Goal: Contribute content

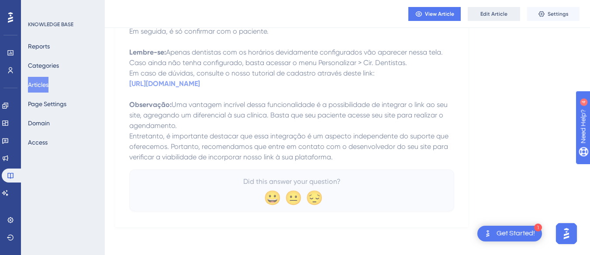
click at [482, 20] on button "Edit Article" at bounding box center [494, 14] width 52 height 14
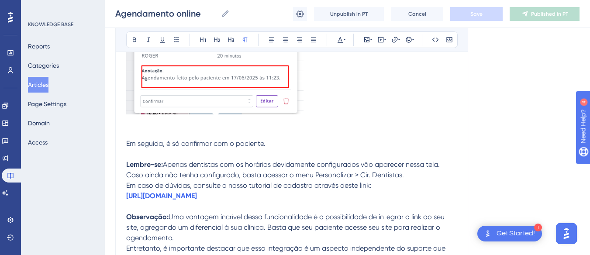
scroll to position [1838, 0]
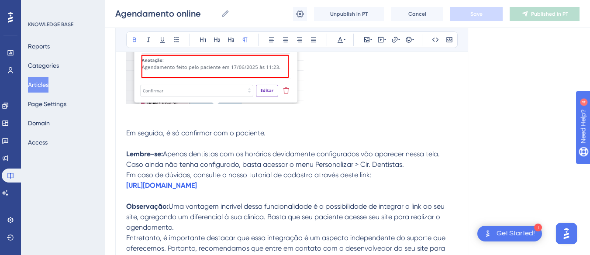
drag, startPoint x: 374, startPoint y: 175, endPoint x: 447, endPoint y: 184, distance: 73.5
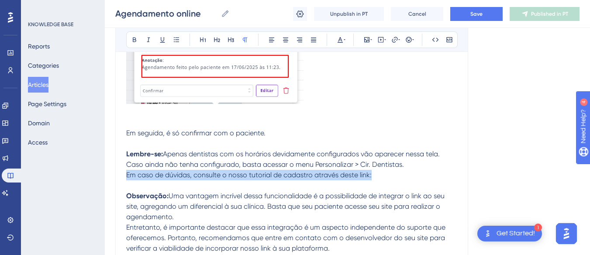
drag, startPoint x: 387, startPoint y: 172, endPoint x: 122, endPoint y: 172, distance: 264.8
click at [391, 173] on p "Em caso de dúvidas, consulte o nosso tutorial de cadastro através deste link:" at bounding box center [291, 175] width 331 height 10
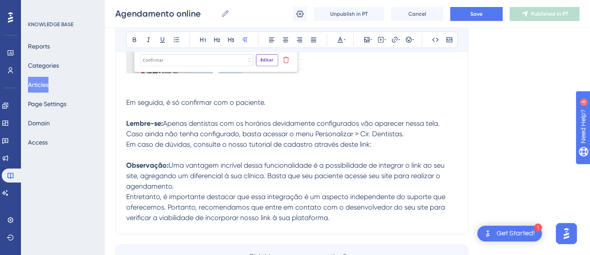
scroll to position [1869, 0]
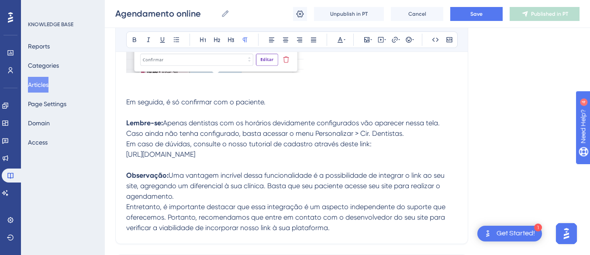
click at [346, 232] on p "Observação: Uma vantagem incrível dessa funcionalidade é a possibilidade de int…" at bounding box center [291, 201] width 331 height 63
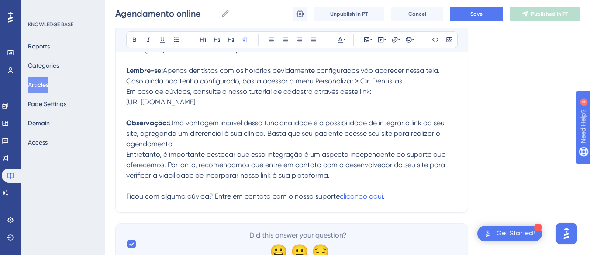
scroll to position [1922, 0]
click at [480, 12] on span "Save" at bounding box center [477, 13] width 12 height 7
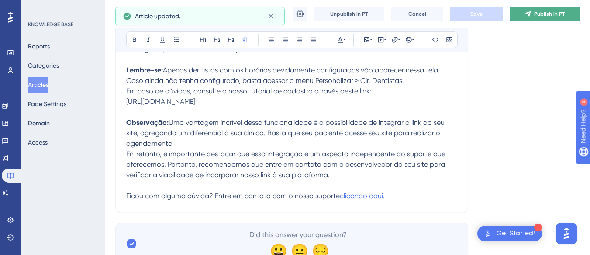
click at [535, 16] on span "Publish in PT" at bounding box center [549, 13] width 31 height 7
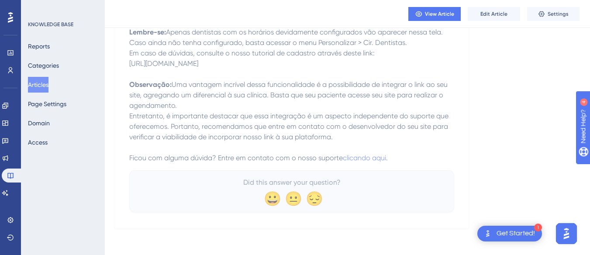
click at [46, 88] on button "Articles" at bounding box center [38, 85] width 21 height 16
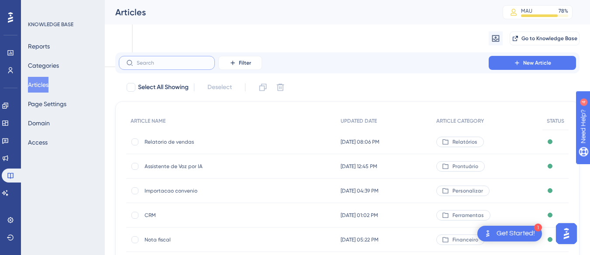
click at [205, 63] on input "text" at bounding box center [172, 63] width 71 height 6
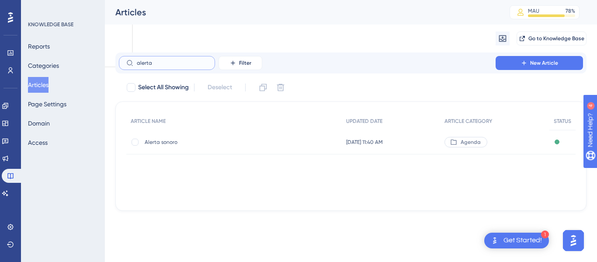
type input "alerta d"
checkbox input "true"
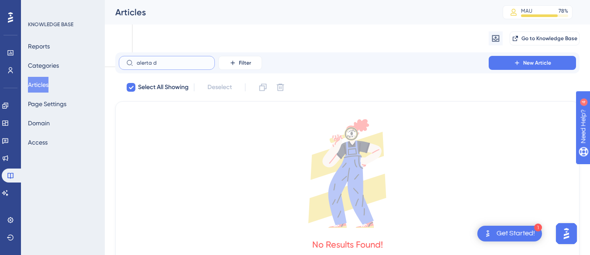
type input "alerta"
checkbox input "false"
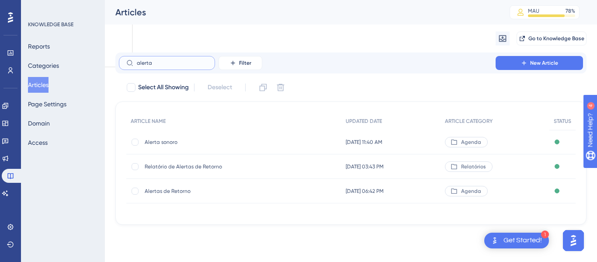
type input "alerta"
click at [187, 191] on span "Alertas de Retorno" at bounding box center [215, 190] width 140 height 7
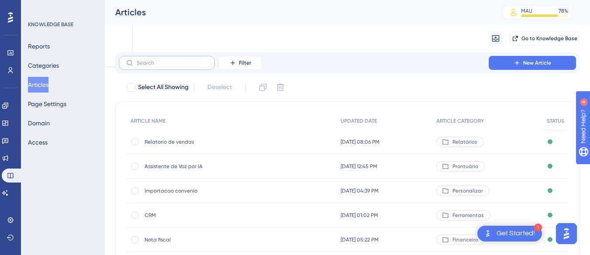
click at [183, 66] on label at bounding box center [167, 63] width 96 height 14
click at [183, 66] on input "text" at bounding box center [172, 63] width 71 height 6
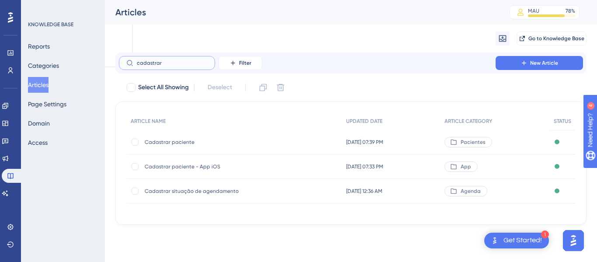
type input "cadastrar"
click at [199, 193] on span "Cadastrar situação de agendamento" at bounding box center [215, 190] width 140 height 7
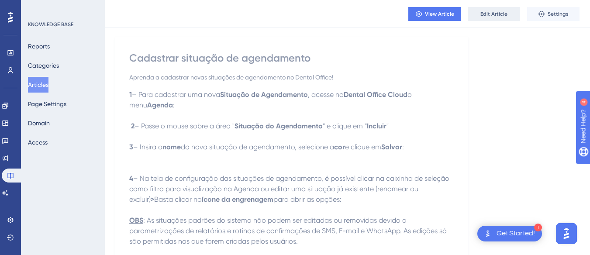
click at [488, 14] on span "Edit Article" at bounding box center [494, 13] width 27 height 7
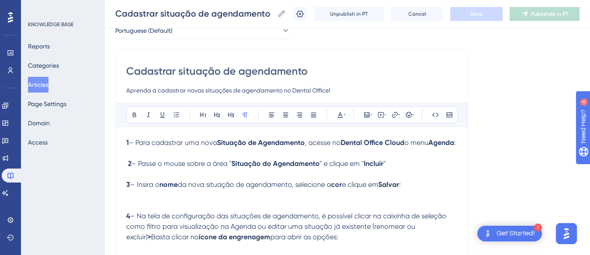
scroll to position [48, 0]
click at [405, 143] on strong "Dental Office Cloud" at bounding box center [373, 143] width 64 height 8
click at [447, 140] on p "1 – Para cadastrar uma nova Situação de Agendamento , acesse no Dental Office o…" at bounding box center [291, 143] width 331 height 10
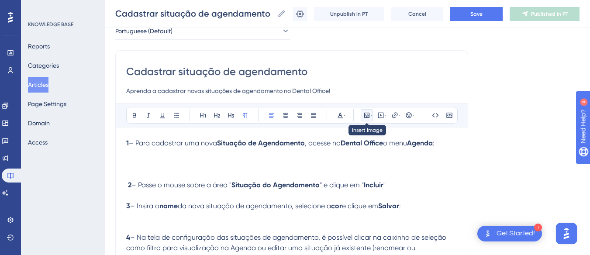
click at [367, 115] on icon at bounding box center [367, 115] width 7 height 7
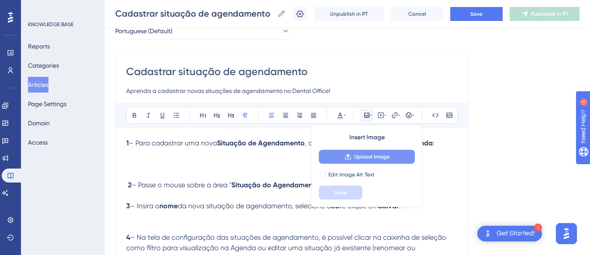
click at [366, 157] on span "Upload Image" at bounding box center [371, 156] width 35 height 7
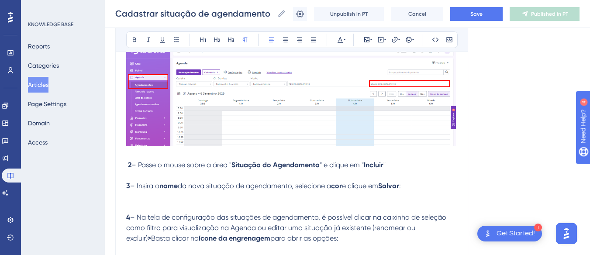
scroll to position [163, 0]
click at [395, 168] on p "2 – Passe o mouse sobre a área " Situação do Agendamento " e clique em " Inclui…" at bounding box center [291, 164] width 331 height 10
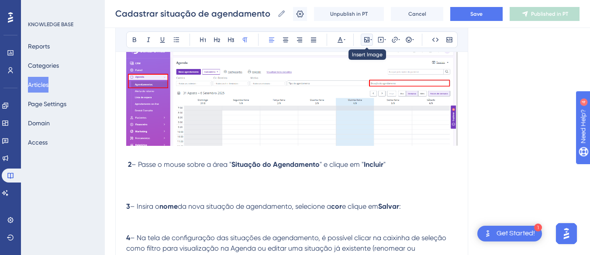
click at [371, 38] on icon at bounding box center [372, 39] width 2 height 7
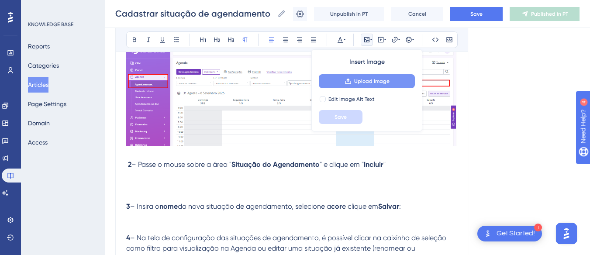
click at [372, 75] on button "Upload Image" at bounding box center [367, 81] width 96 height 14
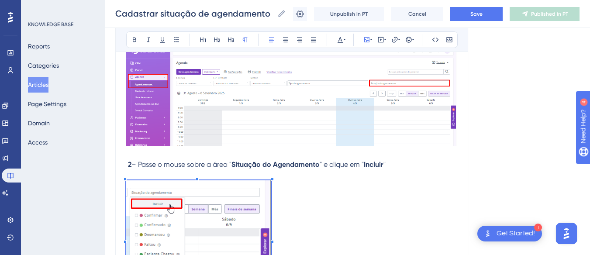
click at [274, 171] on p "2 – Passe o mouse sobre a área " Situação do Agendamento " e clique em " Inclui…" at bounding box center [291, 230] width 331 height 142
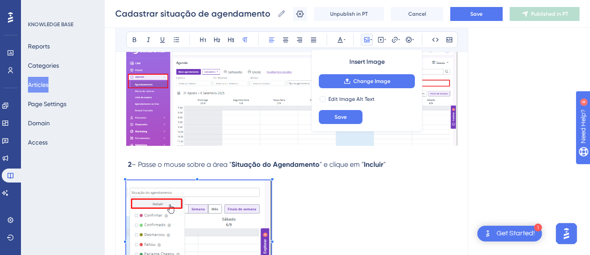
click at [324, 204] on p "2 – Passe o mouse sobre a área " Situação do Agendamento " e clique em " Inclui…" at bounding box center [291, 230] width 331 height 142
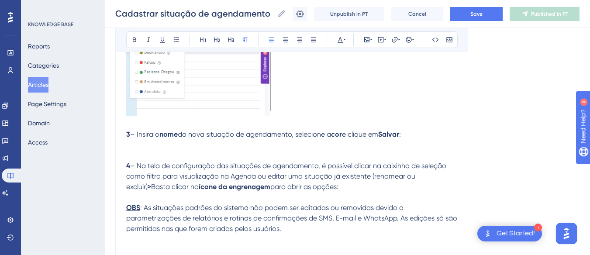
scroll to position [345, 0]
click at [160, 149] on p at bounding box center [291, 149] width 331 height 21
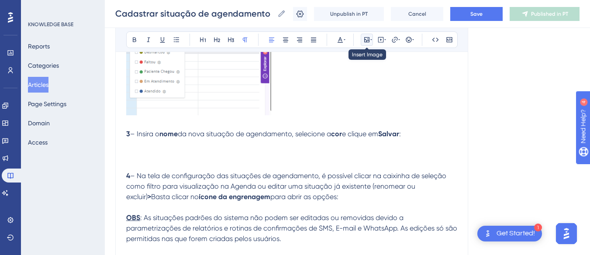
click at [371, 43] on icon at bounding box center [372, 39] width 2 height 7
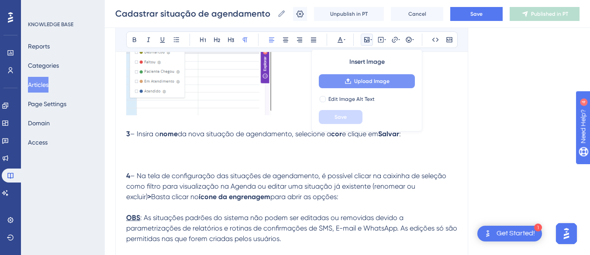
click at [364, 75] on button "Upload Image" at bounding box center [367, 81] width 96 height 14
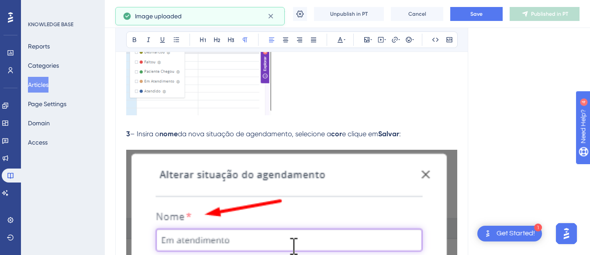
click at [415, 157] on img at bounding box center [291, 259] width 331 height 218
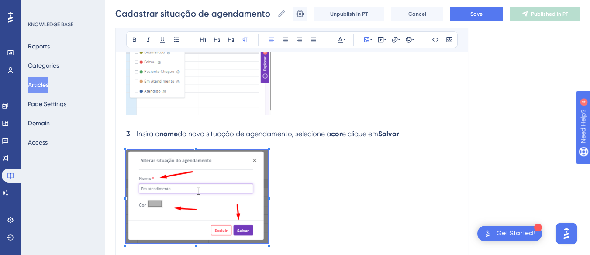
click at [268, 144] on p at bounding box center [291, 198] width 331 height 118
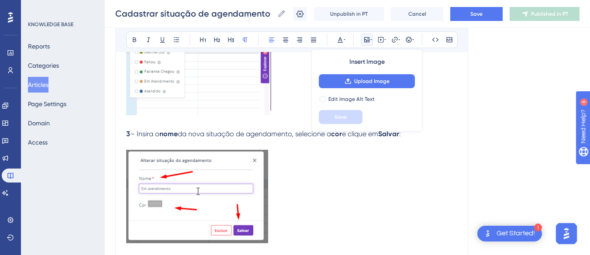
click at [336, 189] on p at bounding box center [291, 198] width 331 height 118
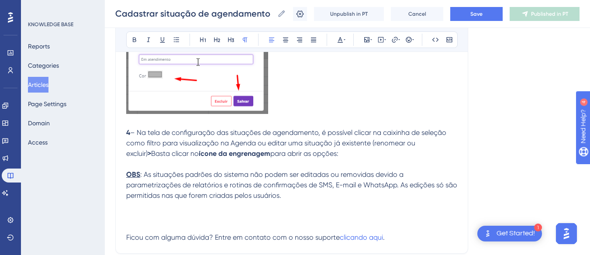
scroll to position [475, 0]
click at [364, 152] on p "4 – Na tela de configuração das situações de agendamento, é possível clicar na …" at bounding box center [291, 142] width 331 height 31
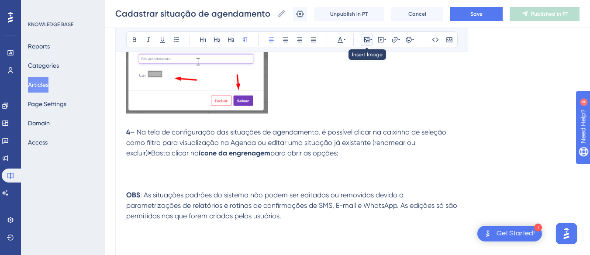
click at [368, 39] on icon at bounding box center [366, 39] width 5 height 5
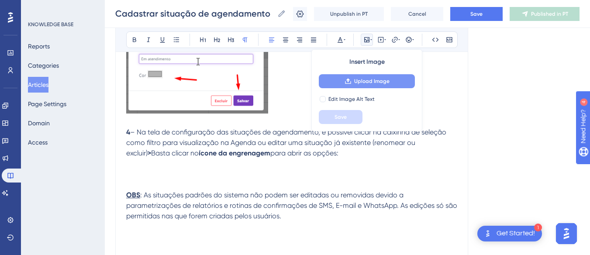
click at [368, 77] on button "Upload Image" at bounding box center [367, 81] width 96 height 14
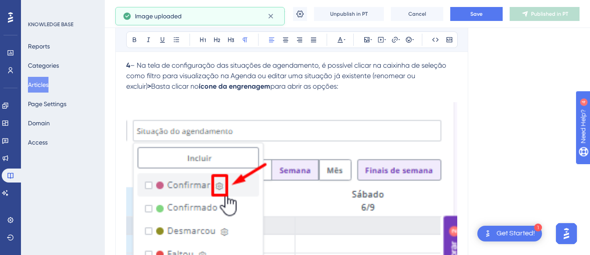
scroll to position [542, 0]
click at [332, 156] on img at bounding box center [291, 230] width 331 height 256
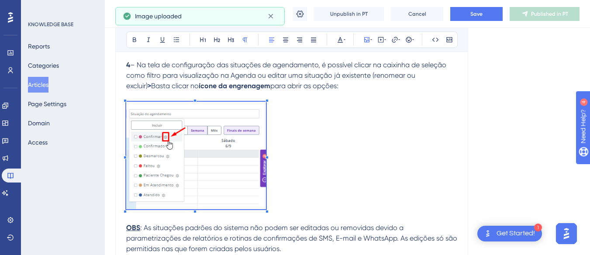
click at [269, 96] on p "4 – Na tela de configuração das situações de agendamento, é possível clicar na …" at bounding box center [291, 136] width 331 height 153
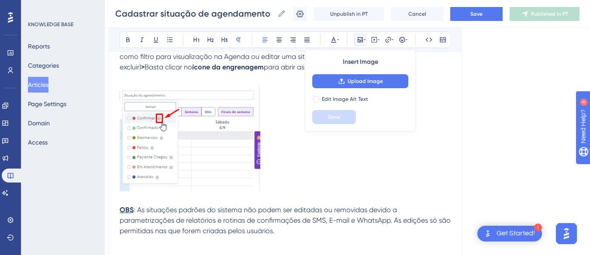
click at [318, 162] on p "4 – Na tela de configuração das situações de agendamento, é possível clicar na …" at bounding box center [285, 117] width 331 height 153
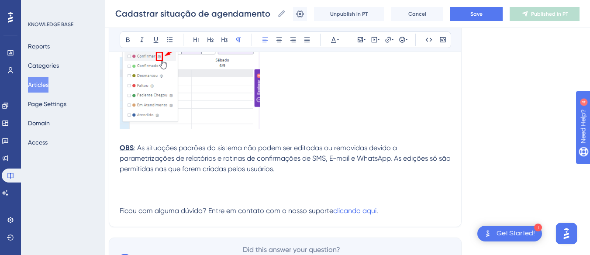
scroll to position [623, 7]
click at [134, 180] on p at bounding box center [285, 179] width 331 height 10
click at [358, 41] on icon at bounding box center [360, 39] width 5 height 5
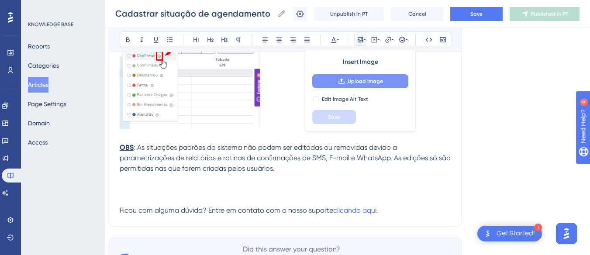
click at [360, 82] on span "Upload Image" at bounding box center [365, 81] width 35 height 7
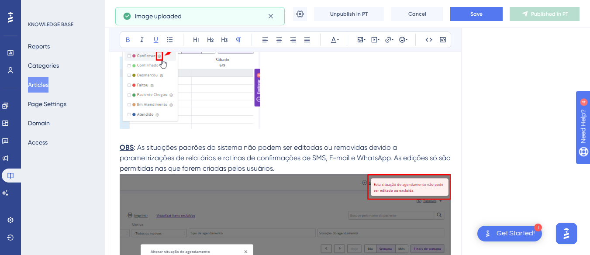
click at [127, 146] on strong "OBS" at bounding box center [127, 147] width 14 height 8
click at [132, 147] on strong "OBS" at bounding box center [127, 147] width 14 height 8
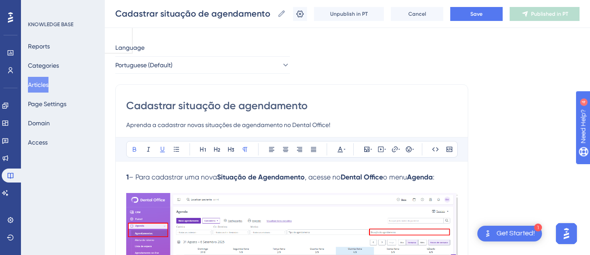
scroll to position [0, 0]
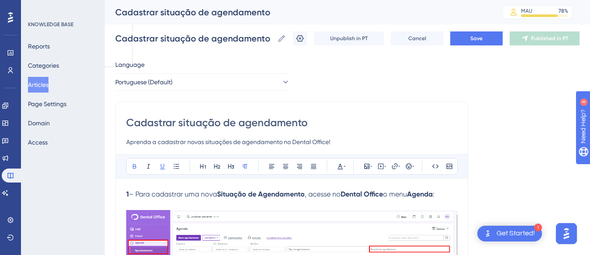
click at [216, 16] on div "Cadastrar situação de agendamento" at bounding box center [298, 12] width 366 height 12
click at [185, 10] on div "Cadastrar situação de agendamento" at bounding box center [298, 12] width 366 height 12
click at [185, 34] on input "Cadastrar situação de agendamento" at bounding box center [194, 38] width 159 height 12
click at [189, 36] on input "Cadastrar situacão de agendamento" at bounding box center [194, 38] width 159 height 12
type input "Cadastrar situacao de agendamento"
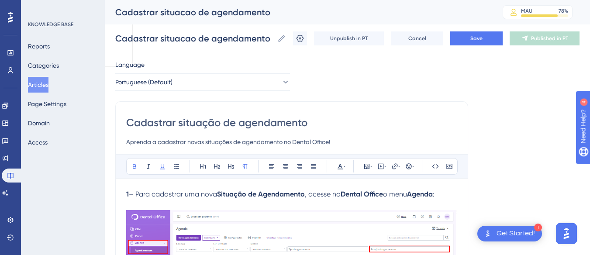
click at [481, 40] on span "Save" at bounding box center [477, 38] width 12 height 7
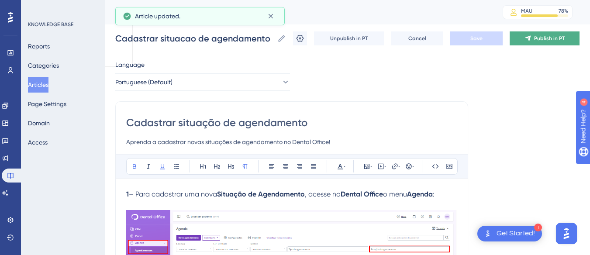
click at [540, 45] on button "Publish in PT" at bounding box center [545, 38] width 70 height 14
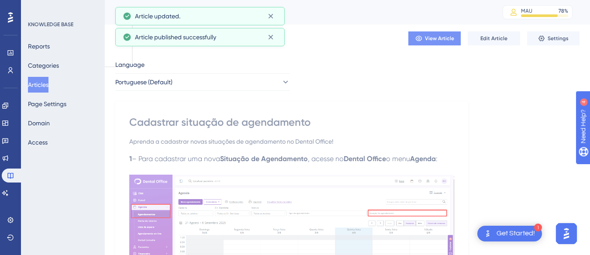
click at [442, 43] on button "View Article" at bounding box center [435, 38] width 52 height 14
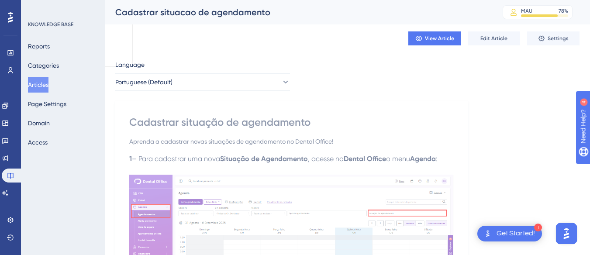
click at [42, 85] on button "Articles" at bounding box center [38, 85] width 21 height 16
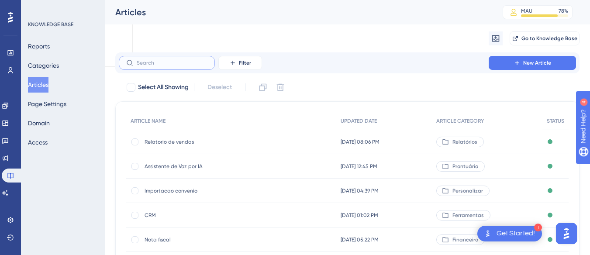
click at [167, 62] on input "text" at bounding box center [172, 63] width 71 height 6
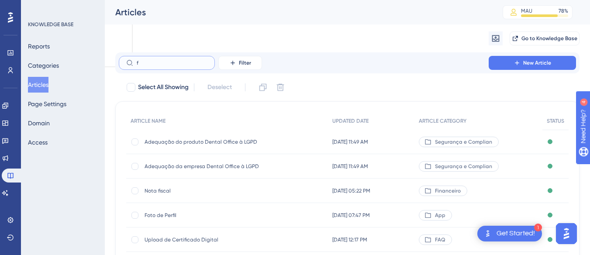
type input "fr"
checkbox input "true"
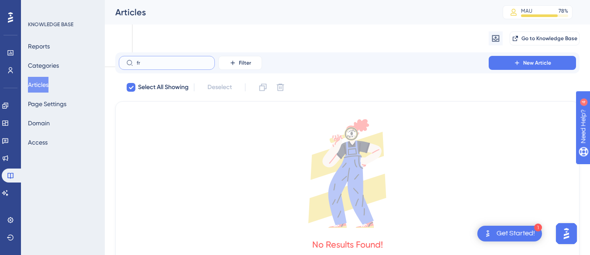
type input "f"
checkbox input "false"
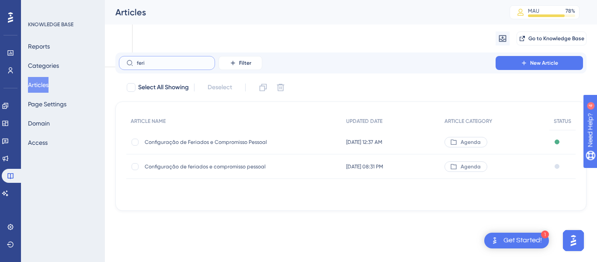
type input "feri"
click at [219, 145] on div "Configuração de Feriados e Compromisso Pessoal Configuração de Feriados e Compr…" at bounding box center [215, 142] width 140 height 24
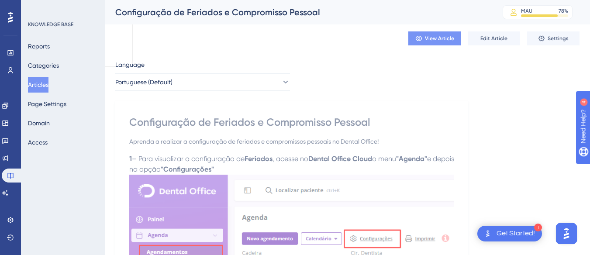
click at [429, 41] on span "View Article" at bounding box center [439, 38] width 29 height 7
click at [488, 35] on span "Edit Article" at bounding box center [494, 38] width 27 height 7
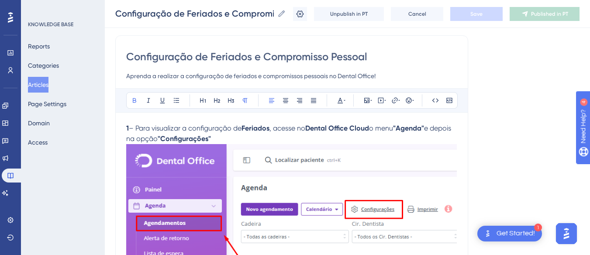
click at [250, 134] on p "1 – Para visualizar a configuração de Feriados , acesse no Dental Office Cloud …" at bounding box center [291, 133] width 331 height 21
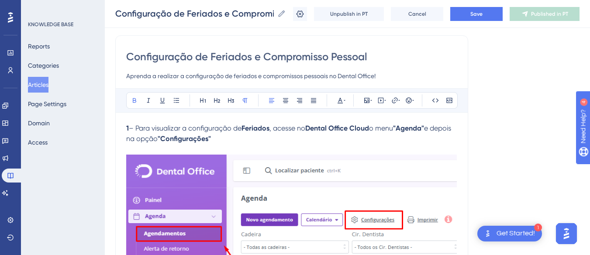
click at [369, 130] on strong "Dental Office Cloud" at bounding box center [337, 128] width 64 height 8
click at [377, 130] on span "o menu" at bounding box center [381, 128] width 24 height 8
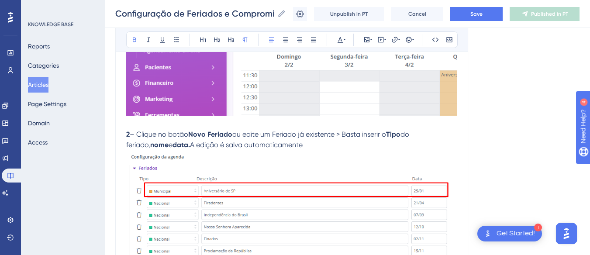
scroll to position [292, 0]
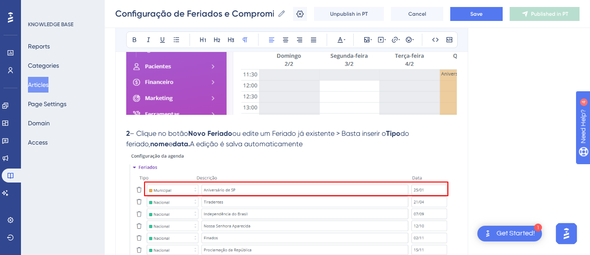
click at [323, 142] on p "2 – Clique no botão Novo Feriado ou edite um Feriado já existente > Basta inser…" at bounding box center [291, 138] width 331 height 21
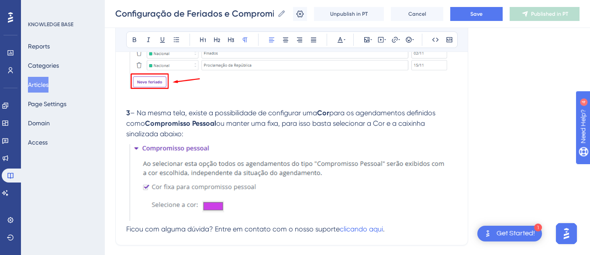
scroll to position [488, 0]
click at [204, 133] on p "3 – Na mesma tela, existe a possibilidade de configurar uma Cor para os agendam…" at bounding box center [291, 122] width 331 height 31
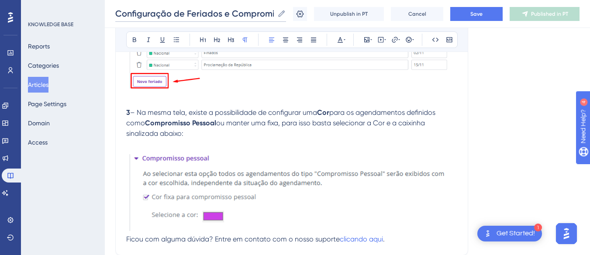
click at [249, 14] on input "Configuração de Feriados e Compromisso Pessoal" at bounding box center [194, 13] width 159 height 12
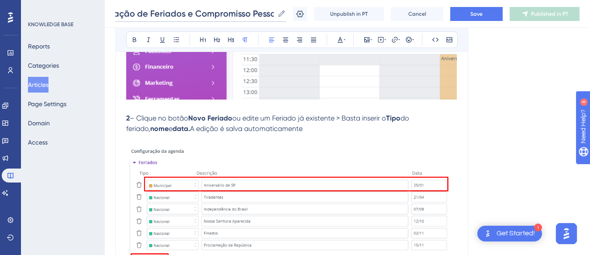
scroll to position [569, 0]
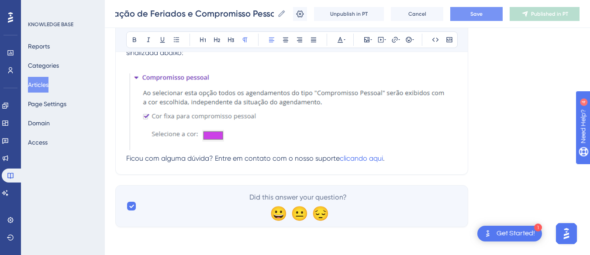
click at [467, 10] on button "Save" at bounding box center [476, 14] width 52 height 14
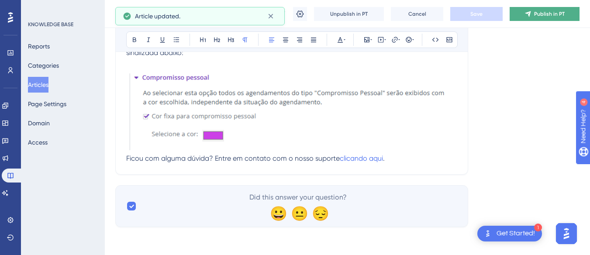
click at [542, 19] on button "Publish in PT" at bounding box center [545, 14] width 70 height 14
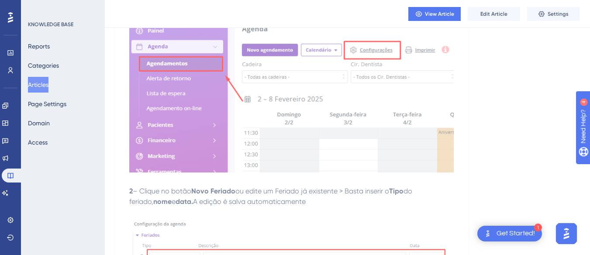
scroll to position [114, 0]
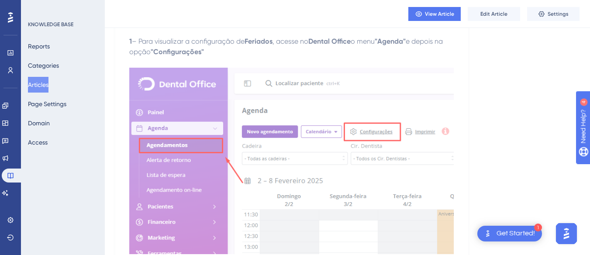
click at [44, 86] on button "Articles" at bounding box center [38, 85] width 21 height 16
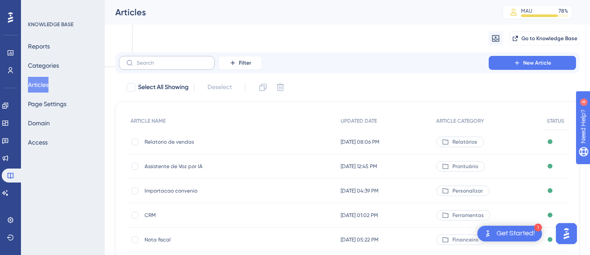
click at [139, 68] on label at bounding box center [167, 63] width 96 height 14
click at [139, 66] on input "text" at bounding box center [172, 63] width 71 height 6
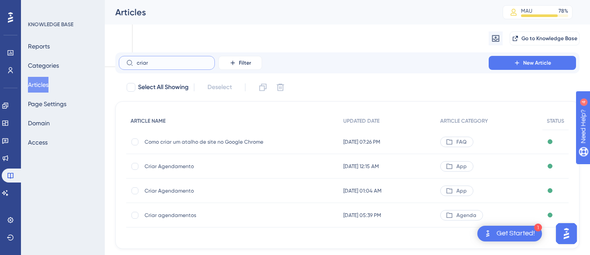
scroll to position [22, 0]
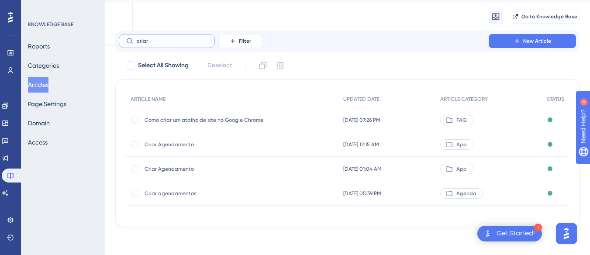
type input "criar"
click at [183, 194] on span "Criar agendamentos" at bounding box center [215, 193] width 140 height 7
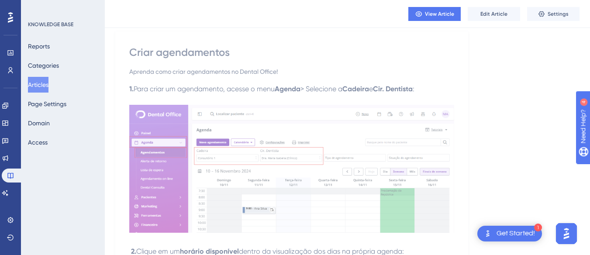
scroll to position [68, 0]
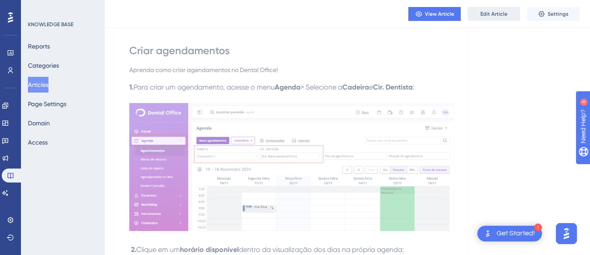
click at [485, 16] on span "Edit Article" at bounding box center [494, 13] width 27 height 7
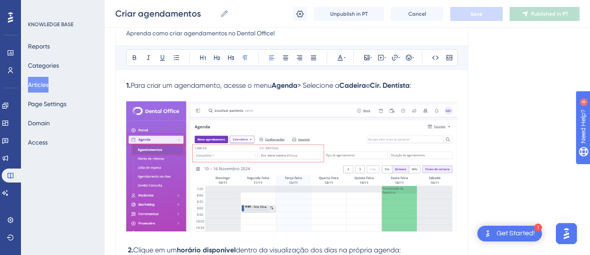
scroll to position [0, 0]
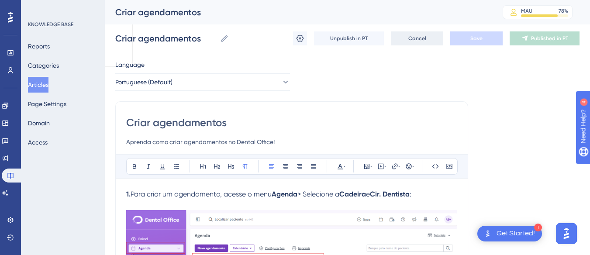
click at [406, 40] on button "Cancel" at bounding box center [417, 38] width 52 height 14
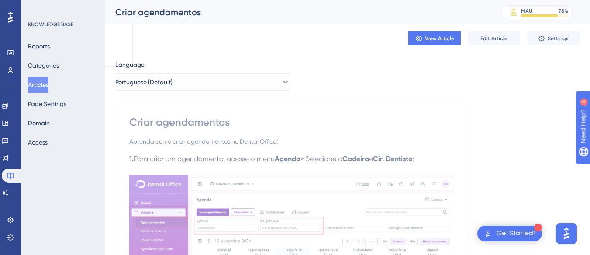
click at [48, 86] on button "Articles" at bounding box center [38, 85] width 21 height 16
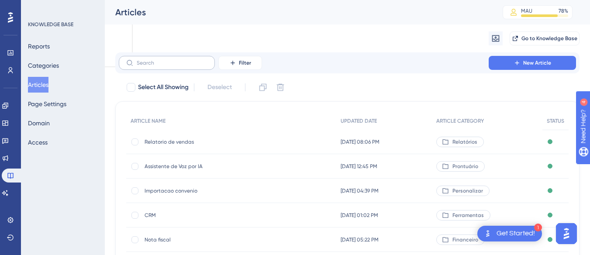
click at [143, 67] on label at bounding box center [167, 63] width 96 height 14
click at [143, 66] on input "text" at bounding box center [172, 63] width 71 height 6
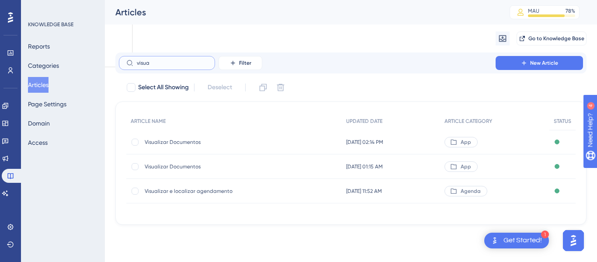
type input "visuai"
checkbox input "true"
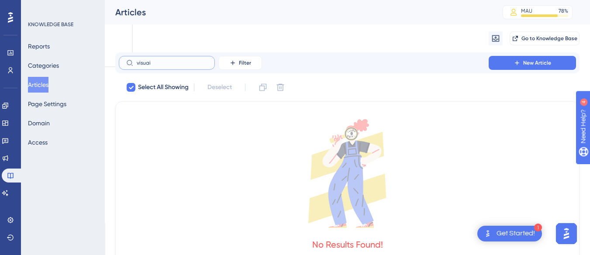
type input "visua"
checkbox input "false"
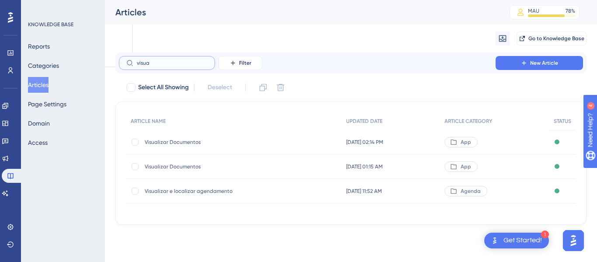
type input "visua"
click at [177, 190] on span "Visualizar e localizar agendamento" at bounding box center [215, 190] width 140 height 7
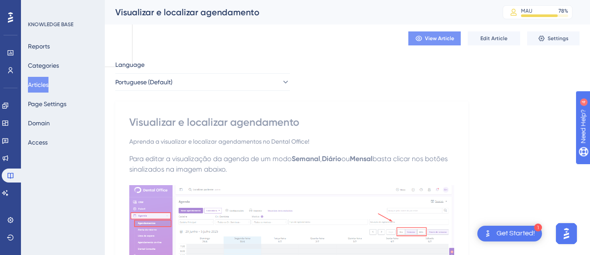
click at [436, 39] on span "View Article" at bounding box center [439, 38] width 29 height 7
click at [496, 34] on button "Edit Article" at bounding box center [494, 38] width 52 height 14
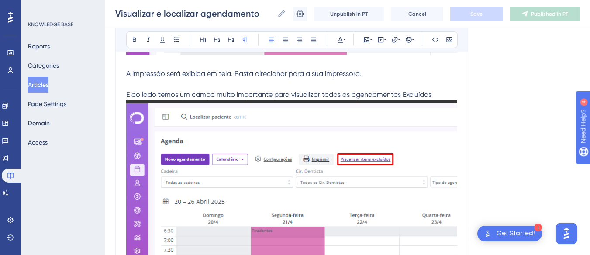
scroll to position [1071, 0]
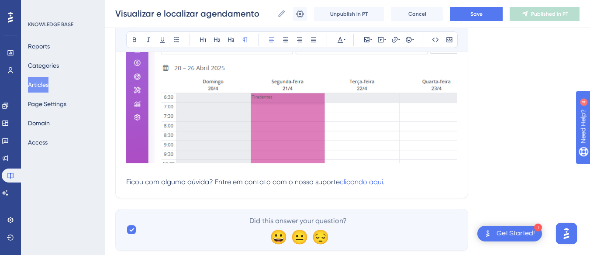
scroll to position [1249, 0]
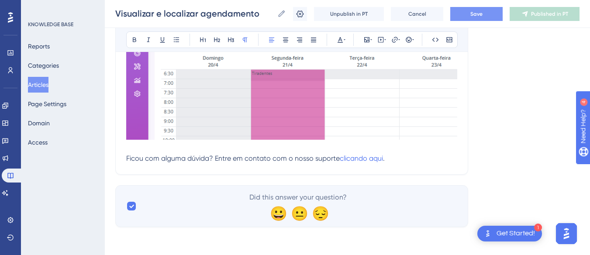
click at [468, 20] on button "Save" at bounding box center [476, 14] width 52 height 14
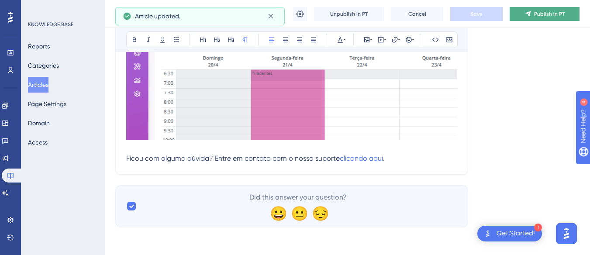
click at [540, 14] on span "Publish in PT" at bounding box center [549, 13] width 31 height 7
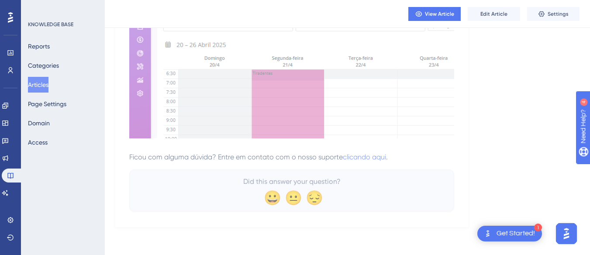
click at [48, 81] on button "Articles" at bounding box center [38, 85] width 21 height 16
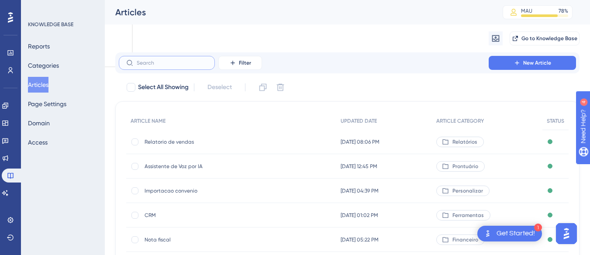
click at [167, 63] on input "text" at bounding box center [172, 63] width 71 height 6
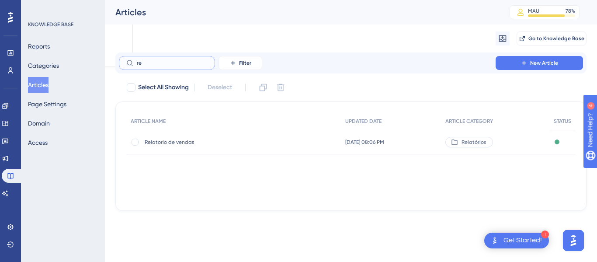
type input "r"
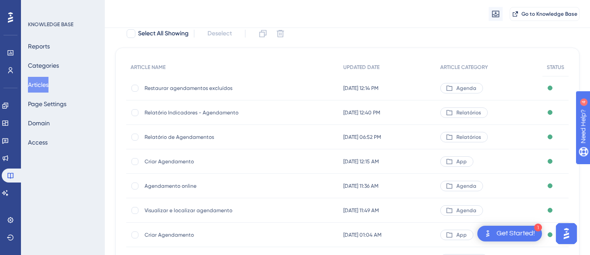
scroll to position [58, 0]
type input "agendam"
click at [202, 134] on span "Relatório de Agendamentos" at bounding box center [215, 136] width 140 height 7
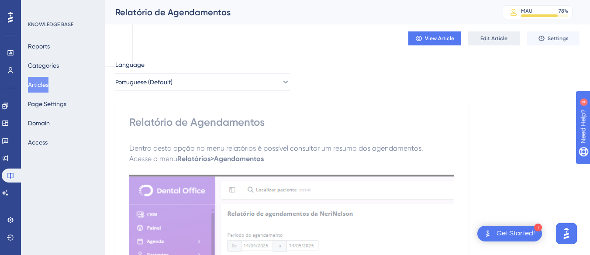
click at [474, 36] on button "Edit Article" at bounding box center [494, 38] width 52 height 14
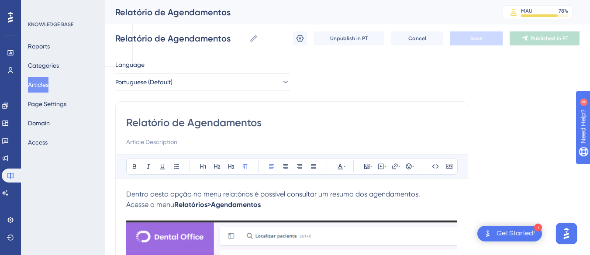
click at [141, 38] on input "Relatório de Agendamentos" at bounding box center [180, 38] width 131 height 12
type input "Relatorio de Agendamentos"
click at [489, 36] on button "Save" at bounding box center [476, 38] width 52 height 14
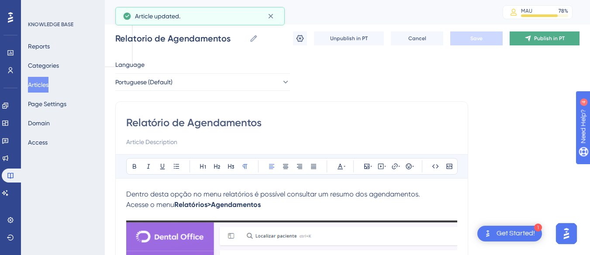
click at [523, 37] on button "Publish in PT" at bounding box center [545, 38] width 70 height 14
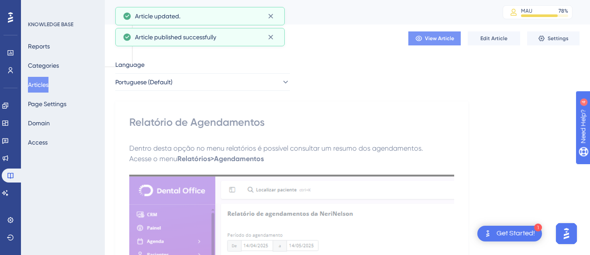
click at [445, 42] on button "View Article" at bounding box center [435, 38] width 52 height 14
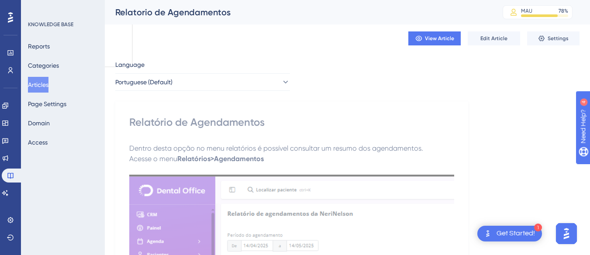
click at [48, 85] on button "Articles" at bounding box center [38, 85] width 21 height 16
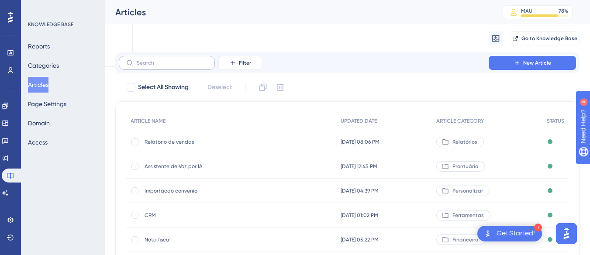
click at [151, 66] on label at bounding box center [167, 63] width 96 height 14
click at [151, 66] on input "text" at bounding box center [172, 63] width 71 height 6
type input "pav"
checkbox input "true"
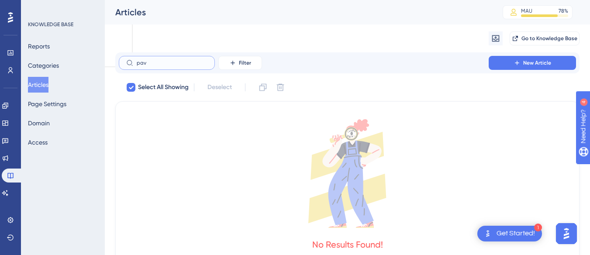
type input "pa"
checkbox input "false"
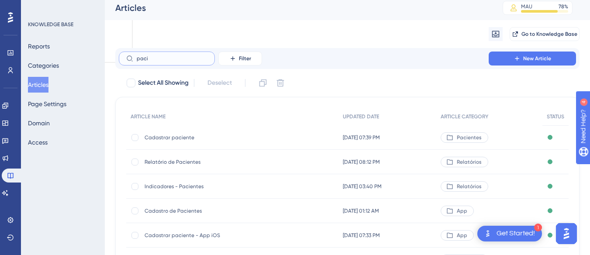
scroll to position [5, 0]
type input "paci"
click at [192, 161] on span "Relatório de Pacientes" at bounding box center [215, 161] width 140 height 7
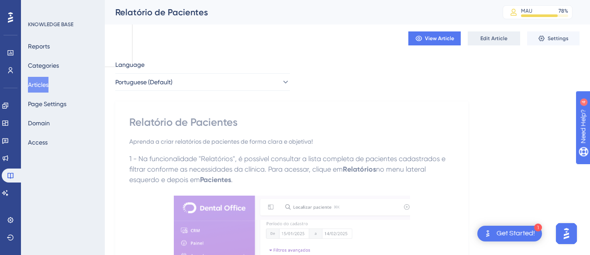
click at [489, 41] on span "Edit Article" at bounding box center [494, 38] width 27 height 7
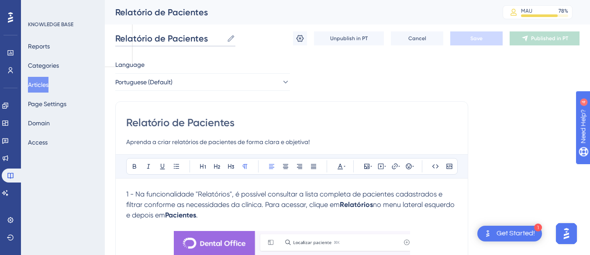
click at [139, 41] on input "Relatório de Pacientes" at bounding box center [169, 38] width 108 height 12
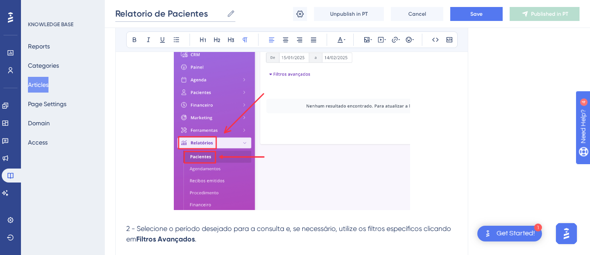
scroll to position [222, 0]
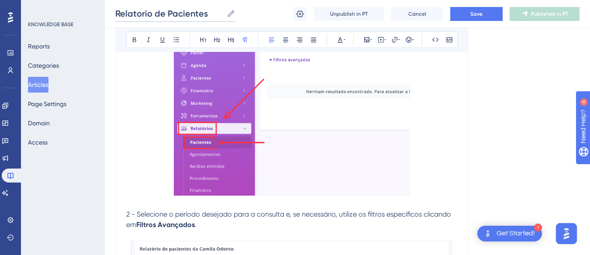
type input "Relatorio de Pacientes"
click at [165, 131] on p at bounding box center [291, 102] width 331 height 194
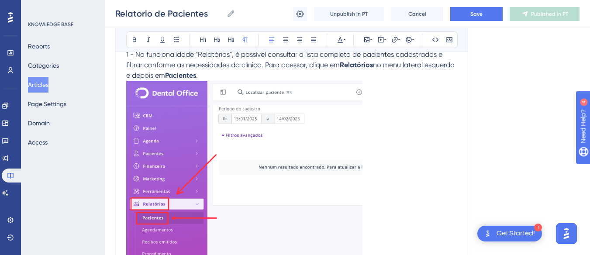
scroll to position [137, 0]
click at [237, 73] on p "1 - Na funcionalidade "Relatórios", é possível consultar a lista completa de pa…" at bounding box center [291, 64] width 331 height 31
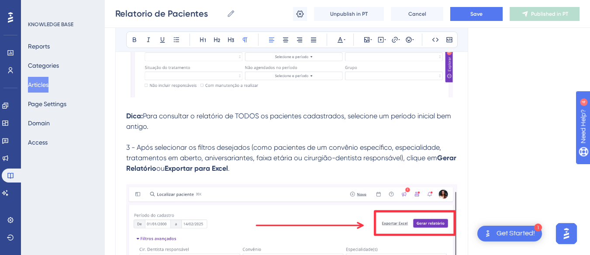
scroll to position [493, 0]
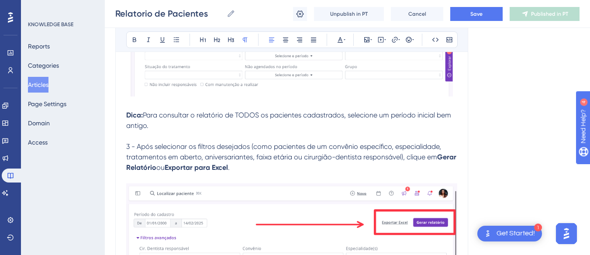
click at [171, 122] on p "Dica: Para consultar o relatório de TODOS os pacientes cadastrados, selecione u…" at bounding box center [291, 120] width 331 height 21
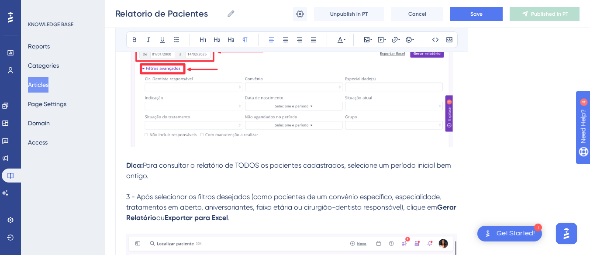
scroll to position [443, 0]
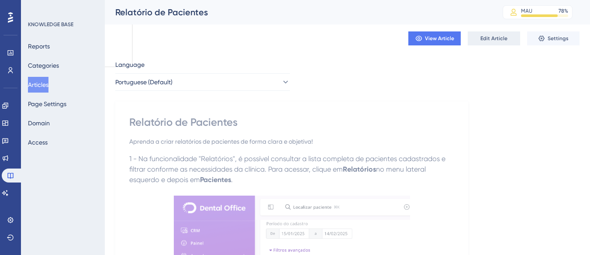
click at [481, 36] on span "Edit Article" at bounding box center [494, 38] width 27 height 7
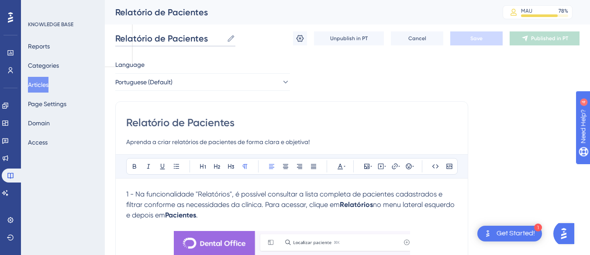
click at [140, 43] on input "Relatório de Pacientes" at bounding box center [169, 38] width 108 height 12
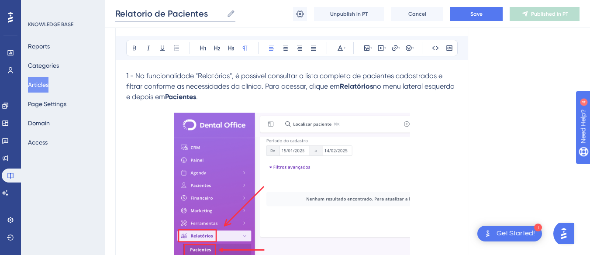
type input "Relatorio de Pacientes"
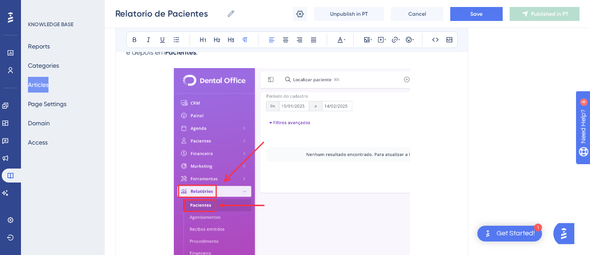
click at [171, 158] on p at bounding box center [291, 165] width 331 height 194
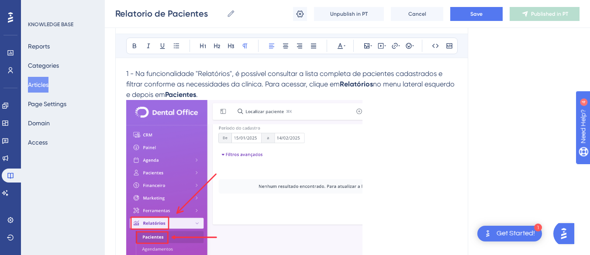
scroll to position [112, 0]
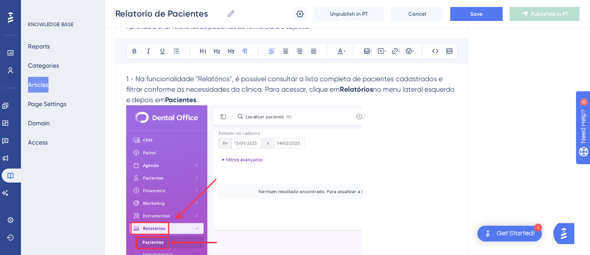
click at [244, 100] on p "1 - Na funcionalidade "Relatórios", é possível consultar a lista completa de pa…" at bounding box center [291, 89] width 331 height 31
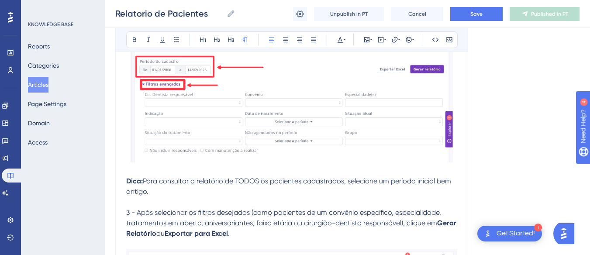
scroll to position [436, 0]
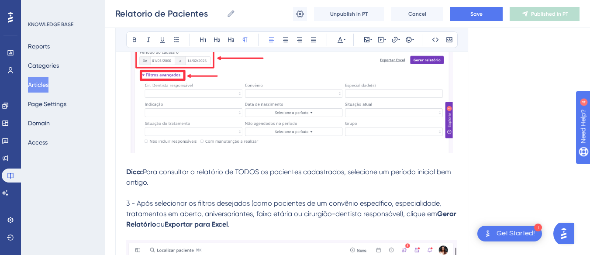
click at [159, 184] on p "Dica: Para consultar o relatório de TODOS os pacientes cadastrados, selecione u…" at bounding box center [291, 177] width 331 height 21
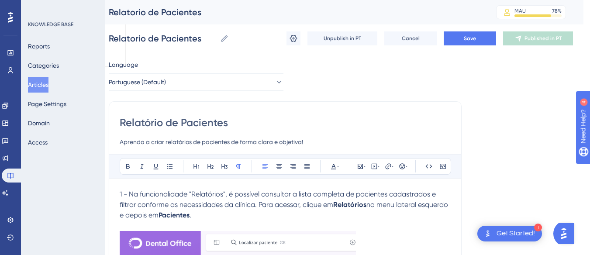
scroll to position [0, 0]
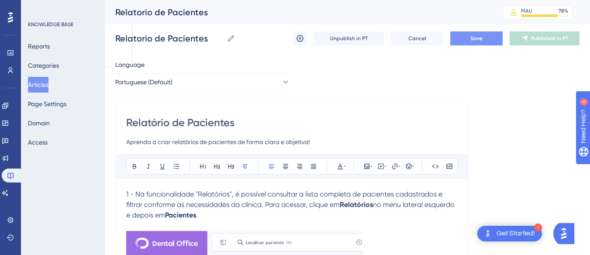
click at [468, 45] on button "Save" at bounding box center [476, 38] width 52 height 14
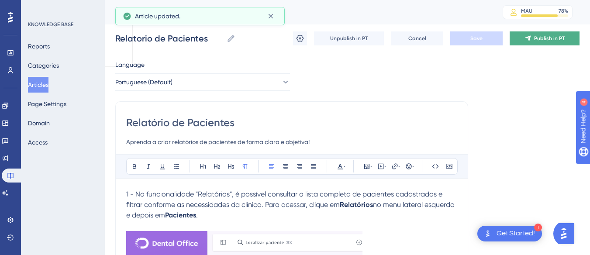
click at [524, 43] on button "Publish in PT" at bounding box center [545, 38] width 70 height 14
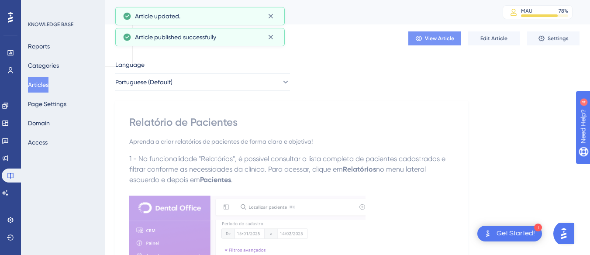
click at [438, 35] on span "View Article" at bounding box center [439, 38] width 29 height 7
